Goal: Information Seeking & Learning: Check status

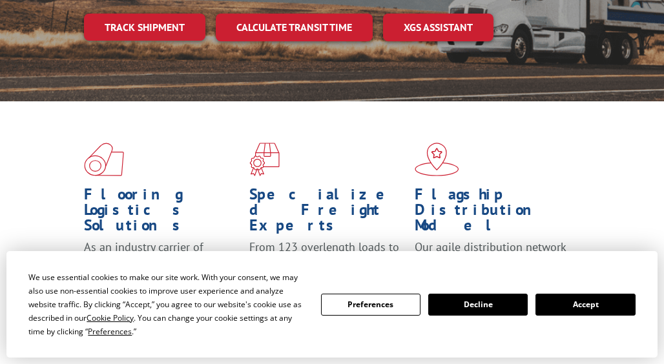
scroll to position [258, 0]
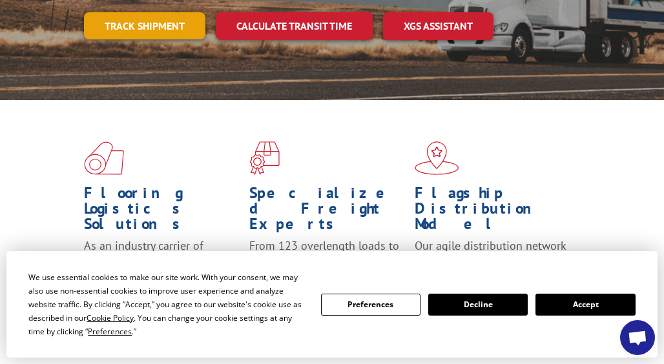
click at [161, 28] on link "Track shipment" at bounding box center [144, 25] width 121 height 27
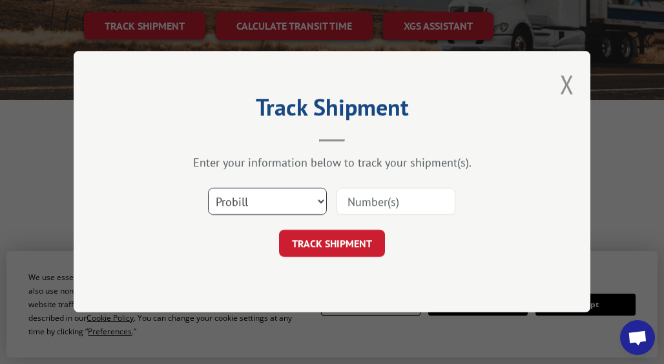
click at [318, 207] on select "Select category... Probill BOL PO" at bounding box center [267, 201] width 119 height 27
select select "bol"
click at [208, 188] on select "Select category... Probill BOL PO" at bounding box center [267, 201] width 119 height 27
click at [365, 210] on input at bounding box center [395, 201] width 119 height 27
type input "2848477"
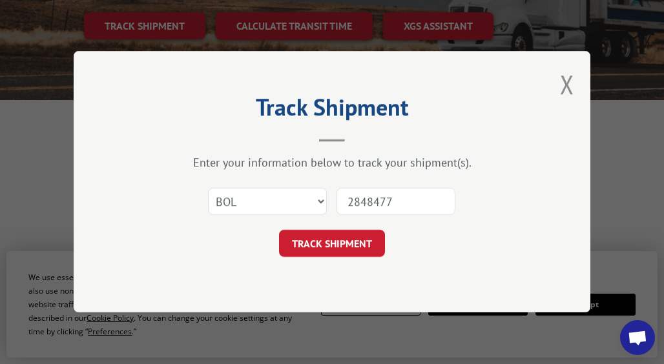
click button "TRACK SHIPMENT" at bounding box center [332, 243] width 106 height 27
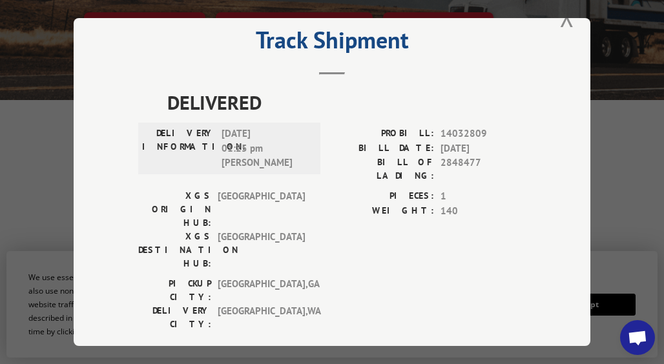
scroll to position [0, 0]
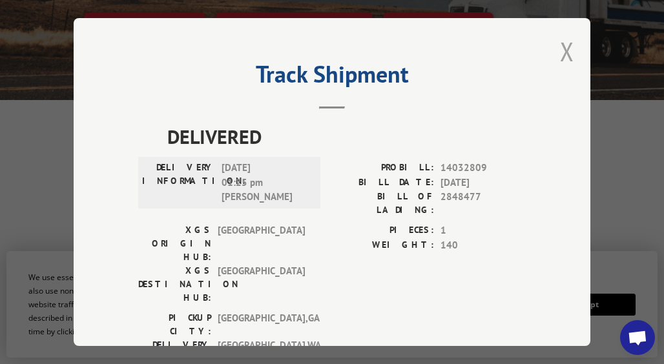
click at [563, 43] on button "Close modal" at bounding box center [567, 51] width 14 height 34
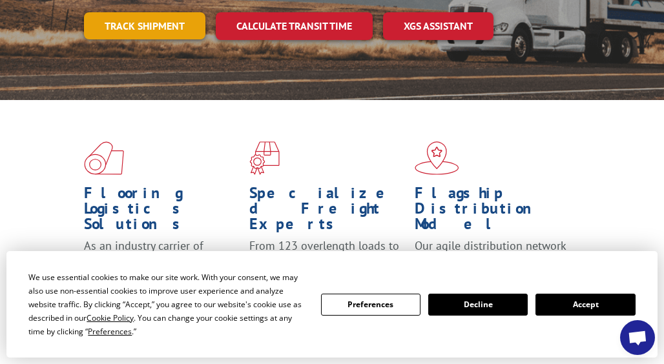
click at [179, 22] on link "Track shipment" at bounding box center [144, 25] width 121 height 27
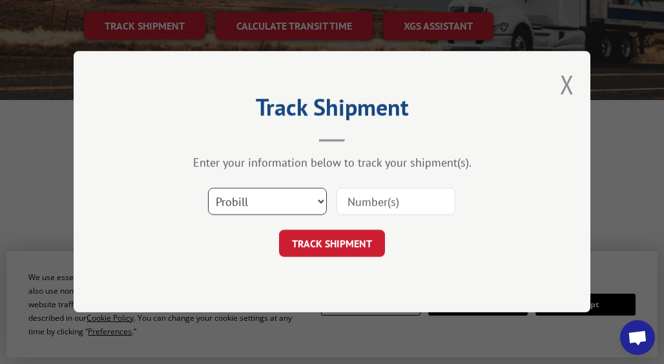
click at [323, 201] on select "Select category... Probill BOL PO" at bounding box center [267, 201] width 119 height 27
select select "bol"
click at [208, 188] on select "Select category... Probill BOL PO" at bounding box center [267, 201] width 119 height 27
click at [365, 201] on input at bounding box center [395, 201] width 119 height 27
type input "2847032"
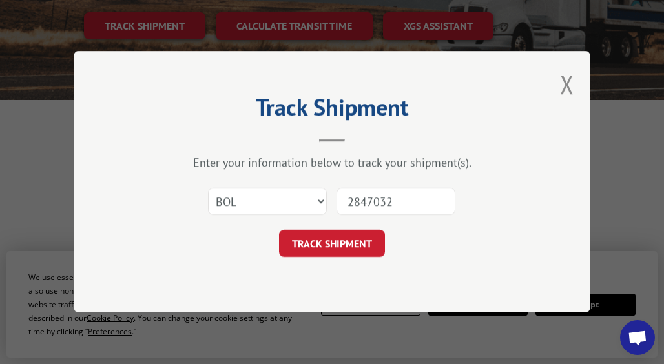
click button "TRACK SHIPMENT" at bounding box center [332, 243] width 106 height 27
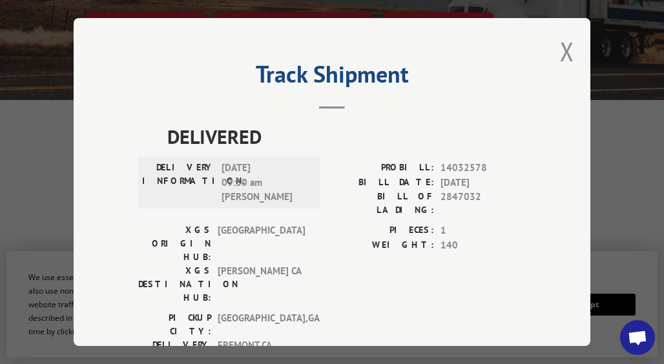
click at [565, 46] on button "Close modal" at bounding box center [567, 51] width 14 height 34
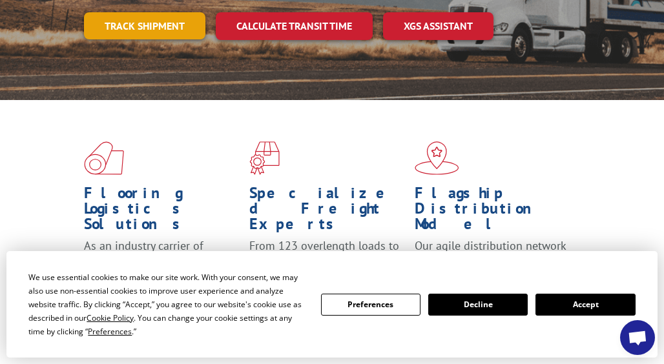
click at [161, 28] on link "Track shipment" at bounding box center [144, 25] width 121 height 27
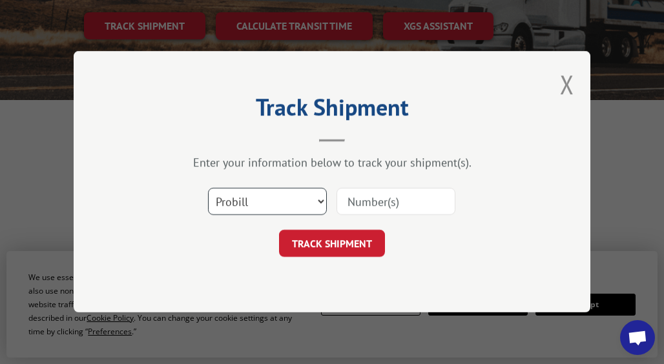
click at [318, 203] on select "Select category... Probill BOL PO" at bounding box center [267, 201] width 119 height 27
select select "bol"
click at [208, 188] on select "Select category... Probill BOL PO" at bounding box center [267, 201] width 119 height 27
click at [377, 205] on input at bounding box center [395, 201] width 119 height 27
type input "2848621"
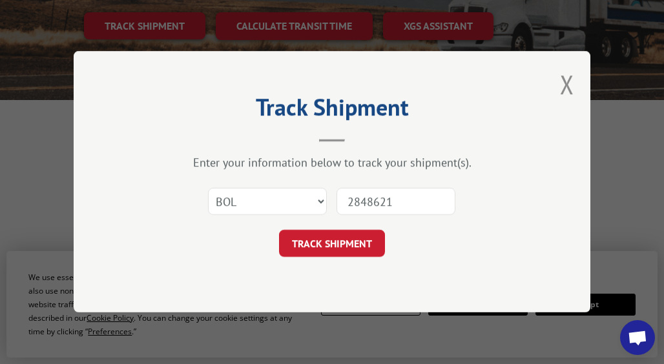
click button "TRACK SHIPMENT" at bounding box center [332, 243] width 106 height 27
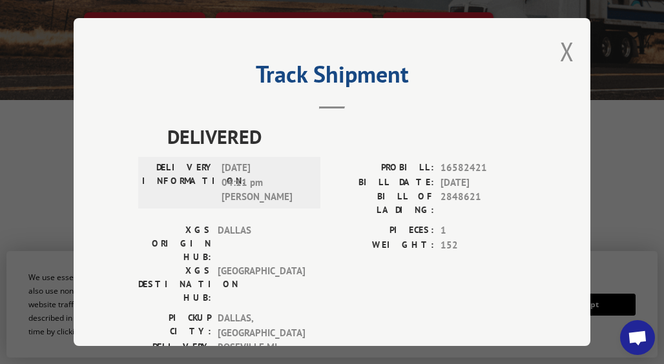
drag, startPoint x: 561, startPoint y: 50, endPoint x: 495, endPoint y: 112, distance: 90.0
click at [560, 51] on button "Close modal" at bounding box center [567, 51] width 14 height 34
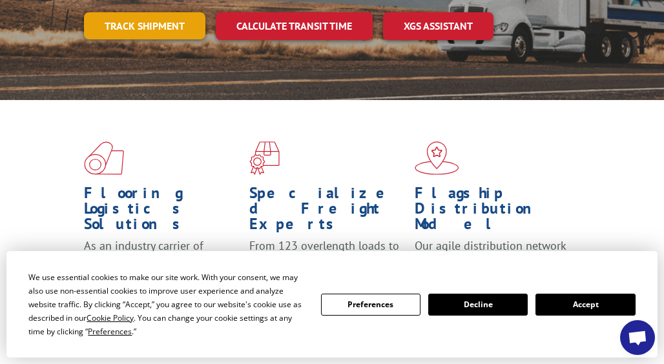
click at [151, 30] on link "Track shipment" at bounding box center [144, 25] width 121 height 27
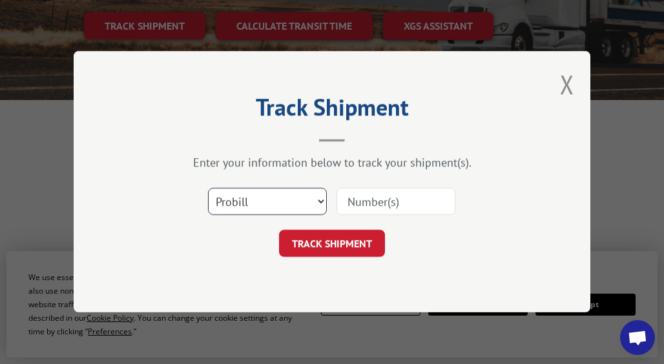
drag, startPoint x: 322, startPoint y: 203, endPoint x: 308, endPoint y: 210, distance: 15.6
click at [322, 203] on select "Select category... Probill BOL PO" at bounding box center [267, 201] width 119 height 27
select select "bol"
click at [208, 188] on select "Select category... Probill BOL PO" at bounding box center [267, 201] width 119 height 27
drag, startPoint x: 367, startPoint y: 199, endPoint x: 374, endPoint y: 192, distance: 10.5
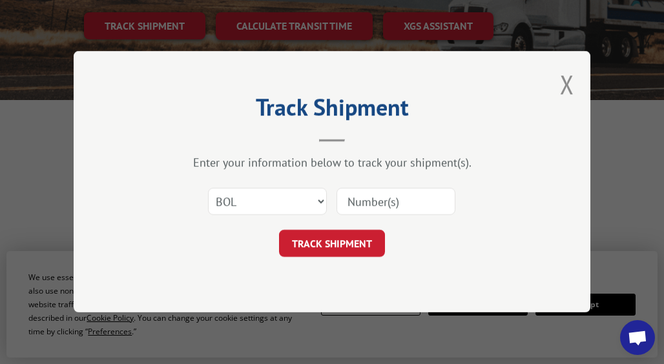
click at [367, 199] on input at bounding box center [395, 201] width 119 height 27
type input "2848625"
click button "TRACK SHIPMENT" at bounding box center [332, 243] width 106 height 27
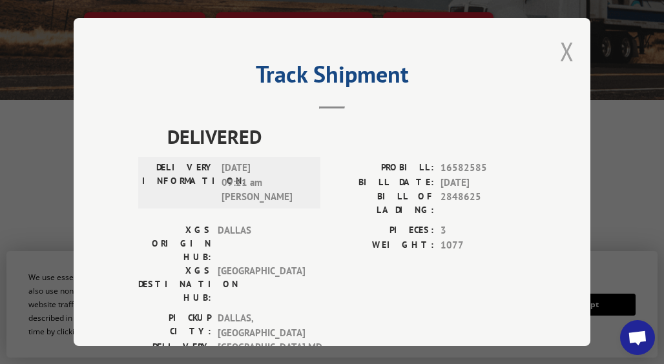
click at [560, 43] on button "Close modal" at bounding box center [567, 51] width 14 height 34
